Goal: Information Seeking & Learning: Learn about a topic

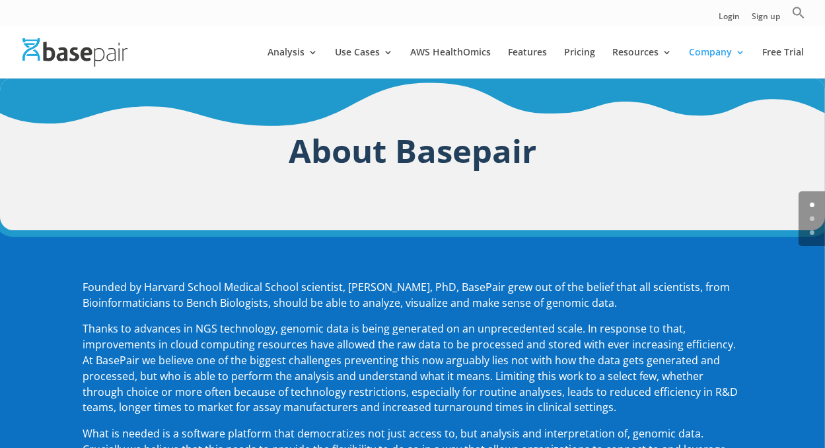
scroll to position [26, 0]
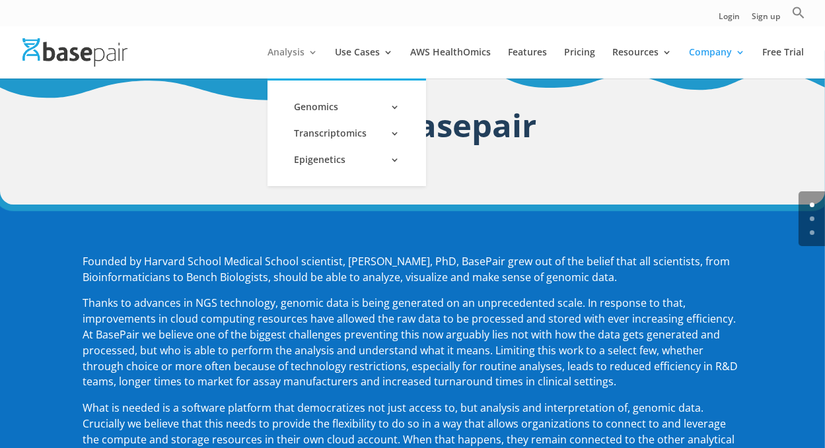
click at [287, 53] on link "Analysis" at bounding box center [293, 63] width 50 height 31
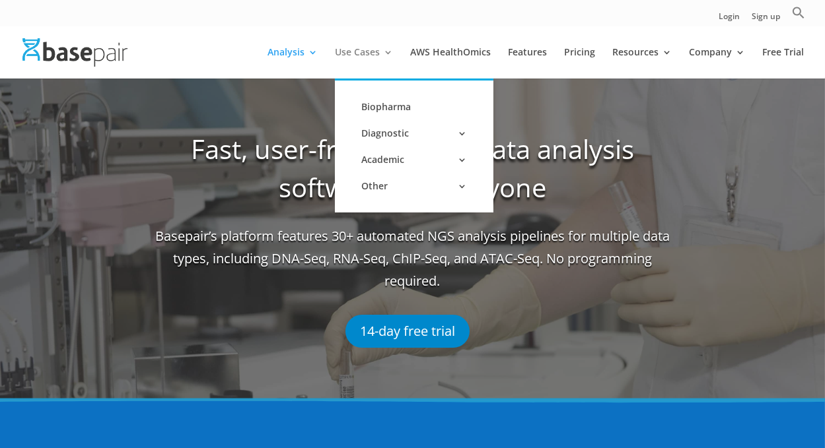
click at [375, 49] on link "Use Cases" at bounding box center [364, 63] width 58 height 31
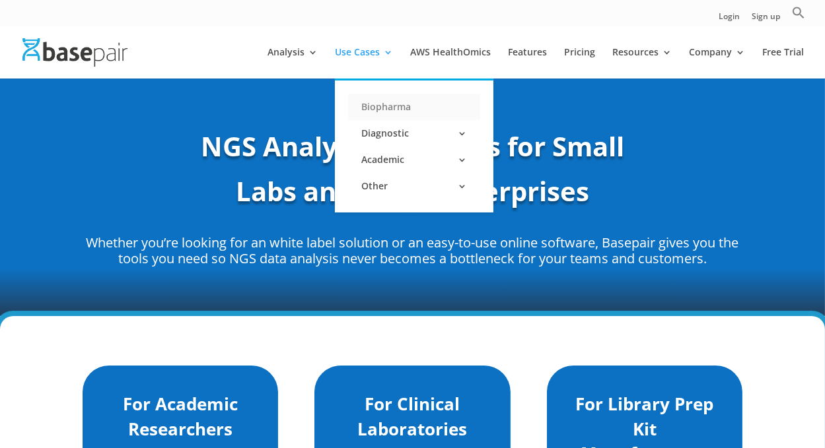
click at [390, 111] on link "Biopharma" at bounding box center [414, 107] width 132 height 26
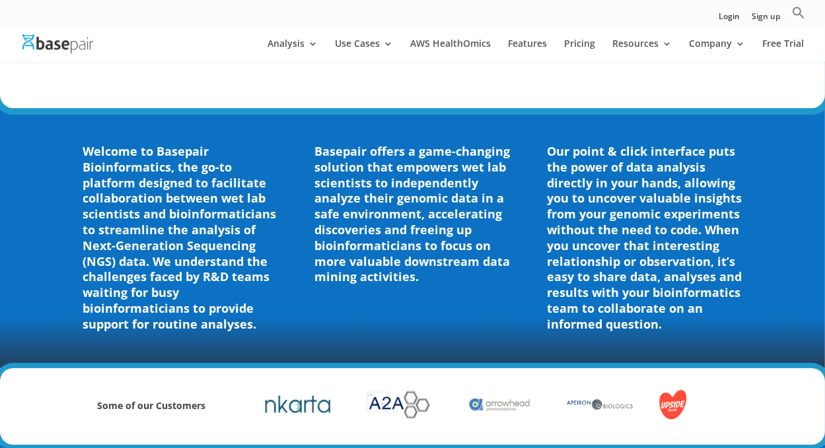
scroll to position [472, 0]
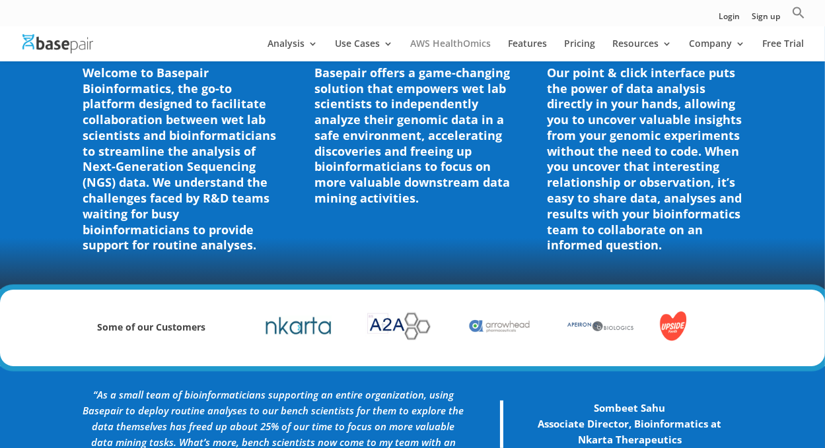
click at [450, 49] on link "AWS HealthOmics" at bounding box center [450, 50] width 81 height 22
